Goal: Book appointment/travel/reservation

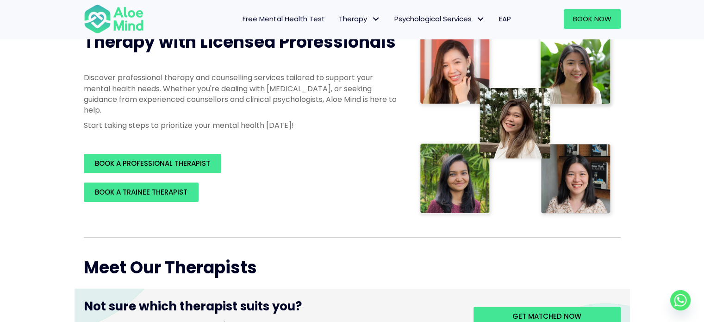
scroll to position [139, 0]
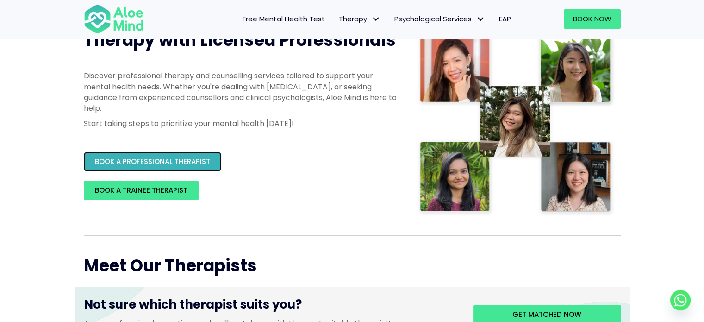
click at [154, 166] on span "BOOK A PROFESSIONAL THERAPIST" at bounding box center [152, 162] width 115 height 10
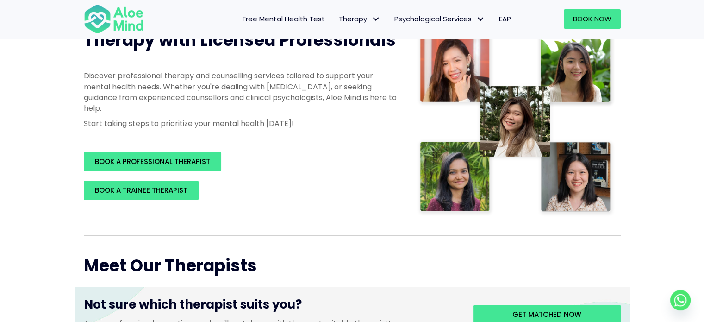
click at [512, 124] on img at bounding box center [516, 123] width 198 height 188
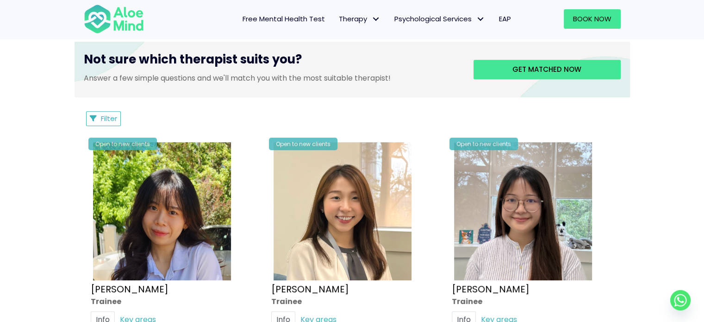
scroll to position [371, 0]
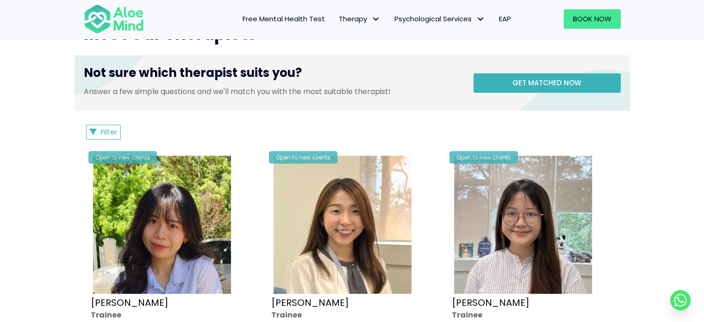
click at [538, 73] on div "Get matched now" at bounding box center [540, 82] width 161 height 37
click at [536, 88] on link "Get matched now" at bounding box center [547, 82] width 147 height 19
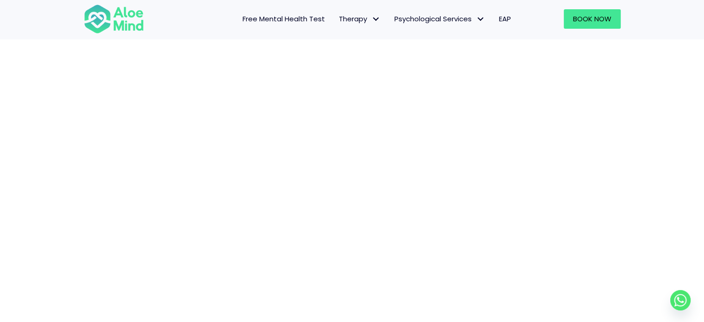
scroll to position [95, 0]
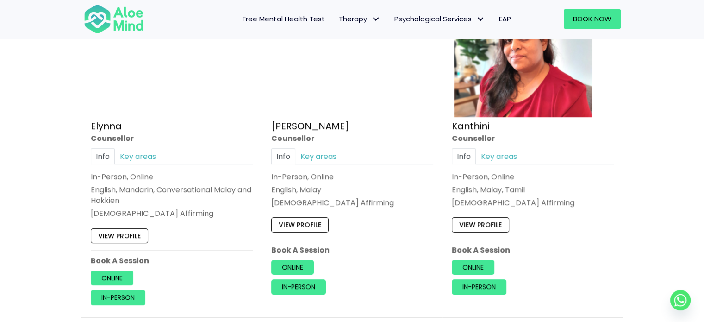
scroll to position [463, 0]
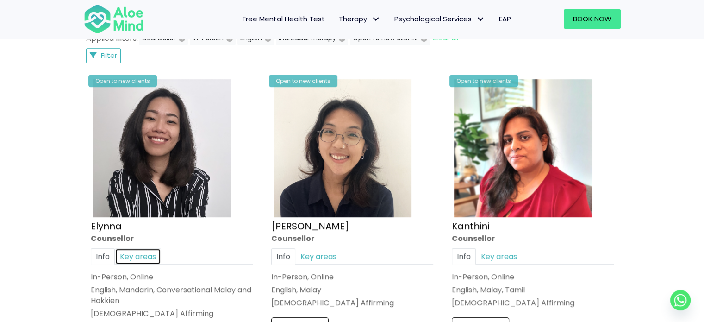
click at [144, 255] on link "Key areas" at bounding box center [138, 256] width 46 height 16
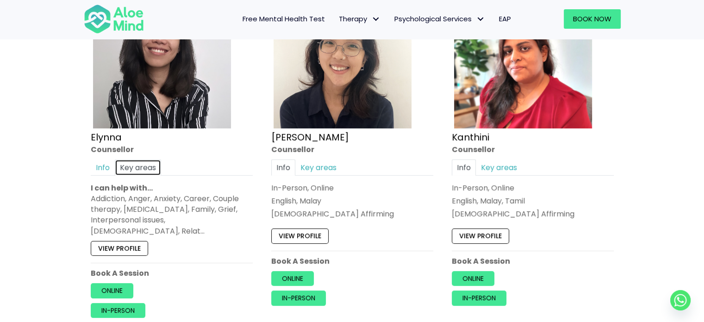
scroll to position [556, 0]
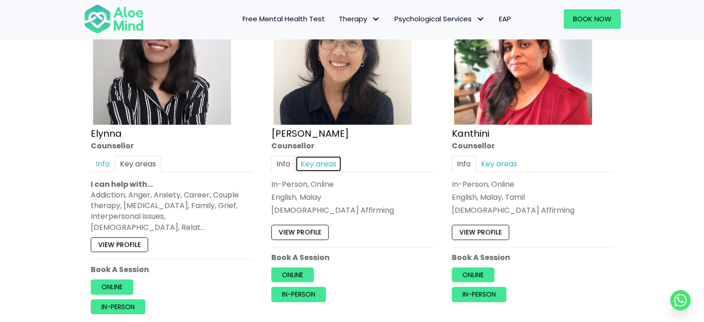
click at [316, 160] on link "Key areas" at bounding box center [318, 164] width 46 height 16
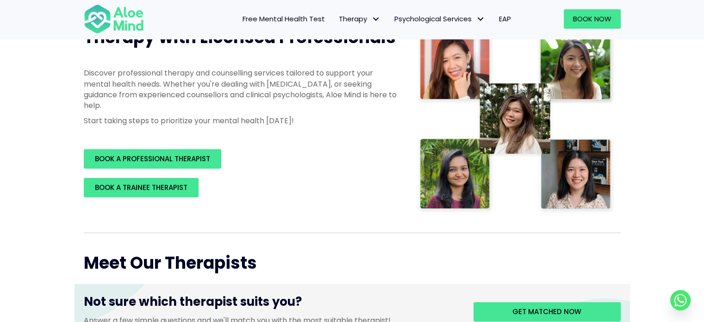
scroll to position [93, 0]
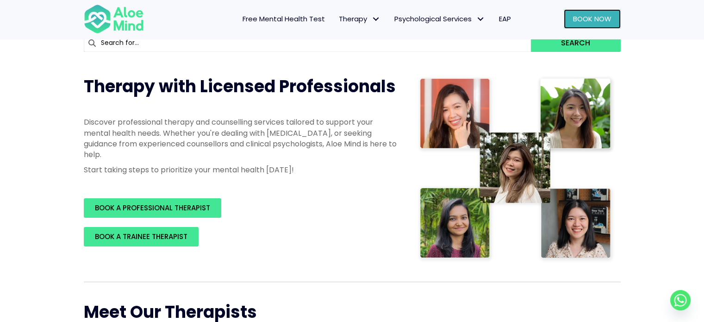
click at [593, 14] on span "Book Now" at bounding box center [592, 19] width 38 height 10
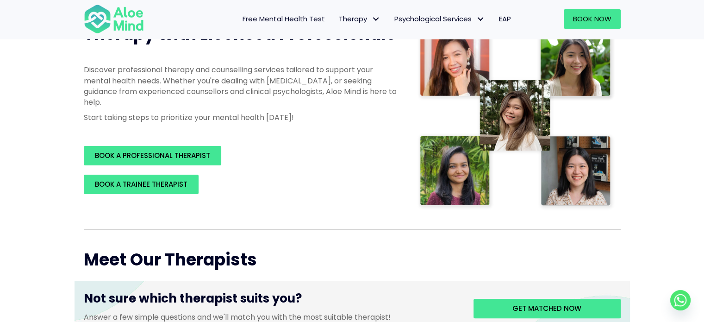
scroll to position [185, 0]
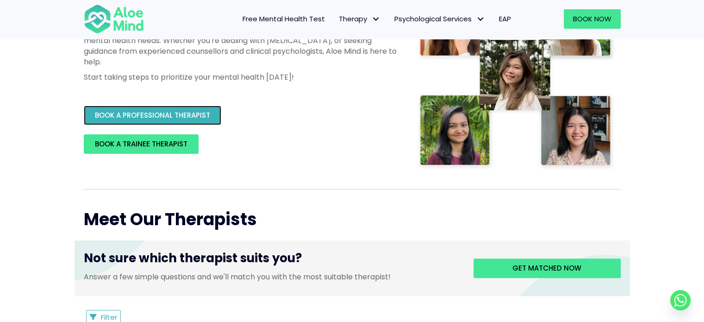
click at [198, 118] on span "BOOK A PROFESSIONAL THERAPIST" at bounding box center [152, 115] width 115 height 10
